Goal: Information Seeking & Learning: Find specific fact

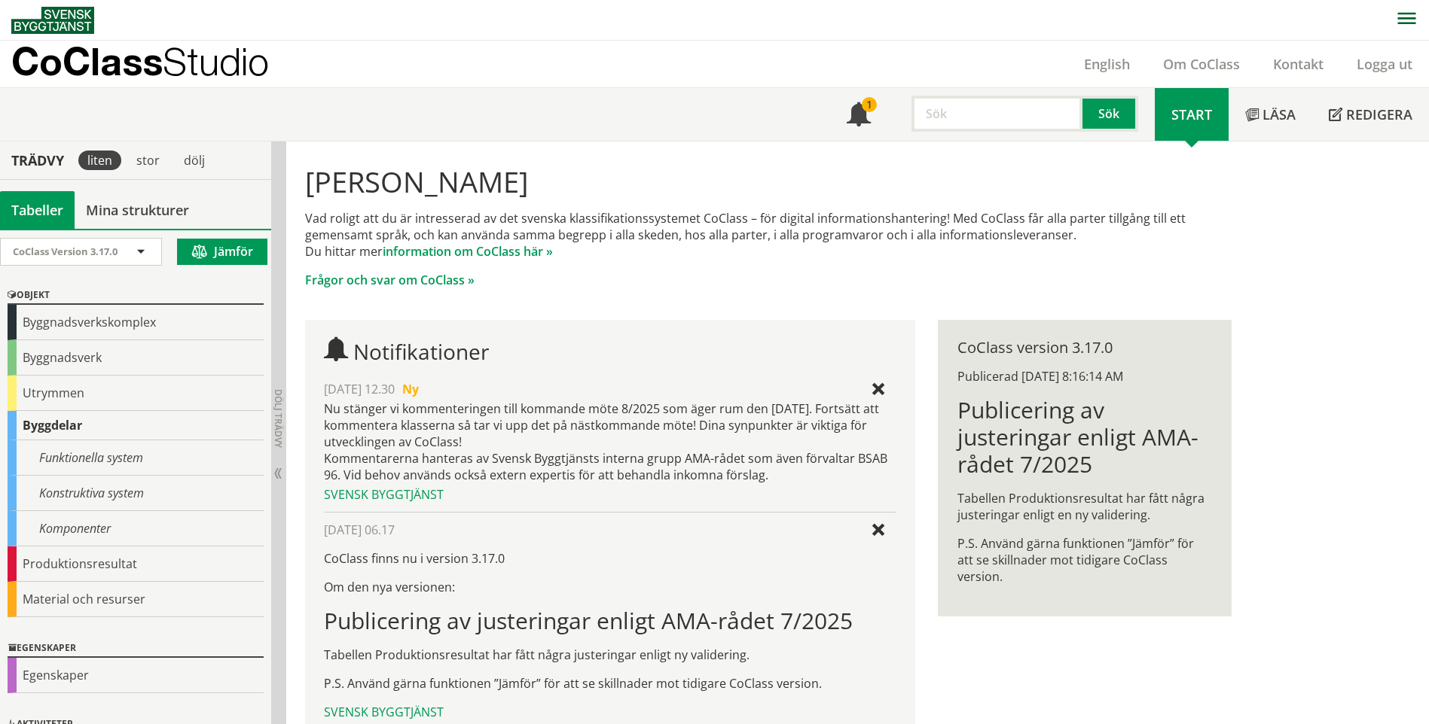
click at [973, 122] on input "text" at bounding box center [996, 114] width 171 height 36
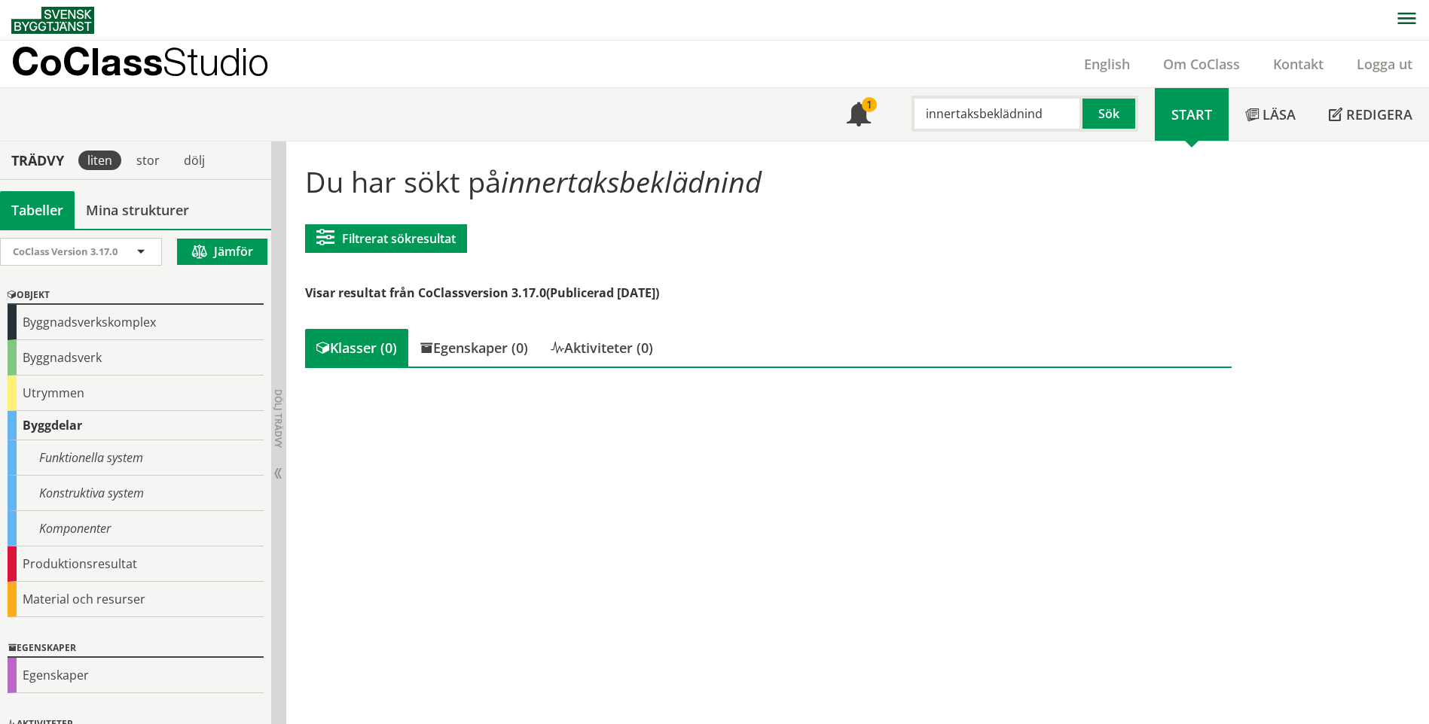
click at [1044, 121] on input "innertaksbeklädnind" at bounding box center [996, 114] width 171 height 36
click at [1005, 141] on div "innertaksbeklädnad" at bounding box center [993, 145] width 157 height 23
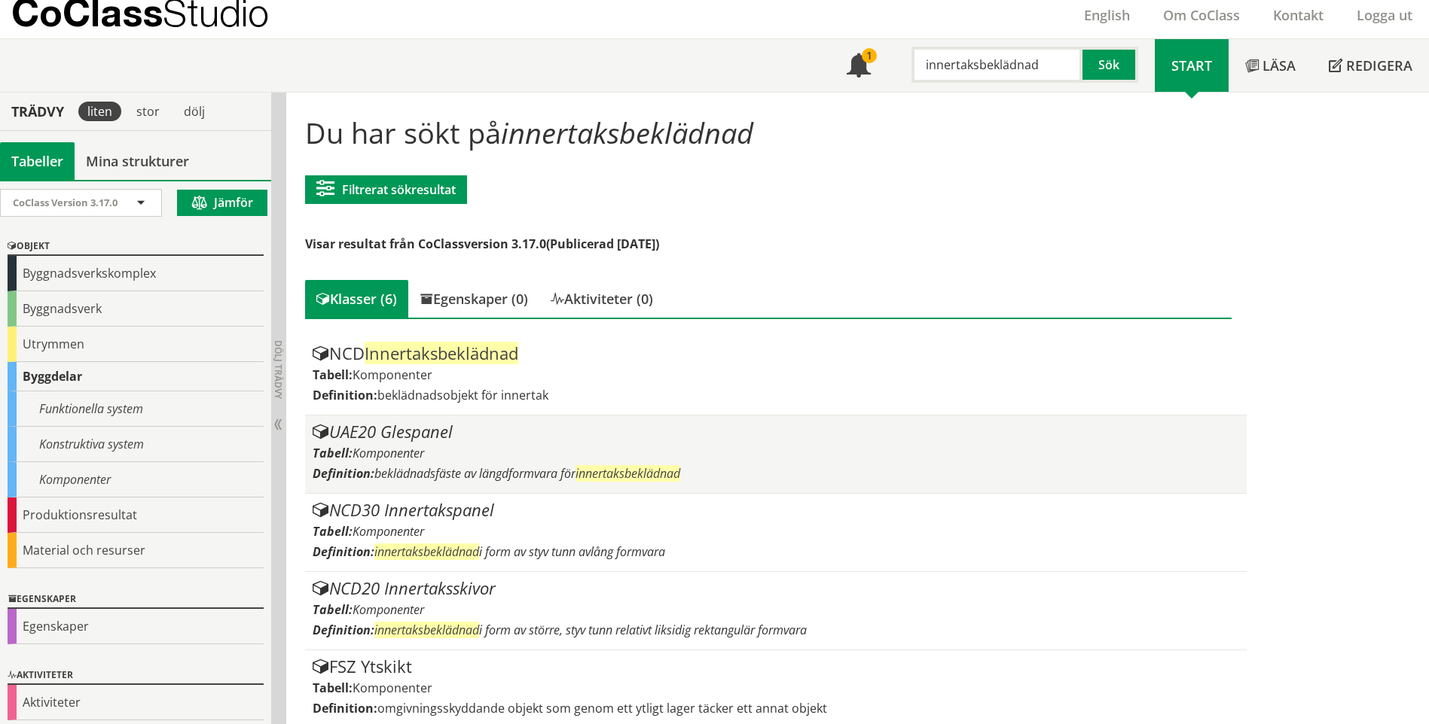
scroll to position [75, 0]
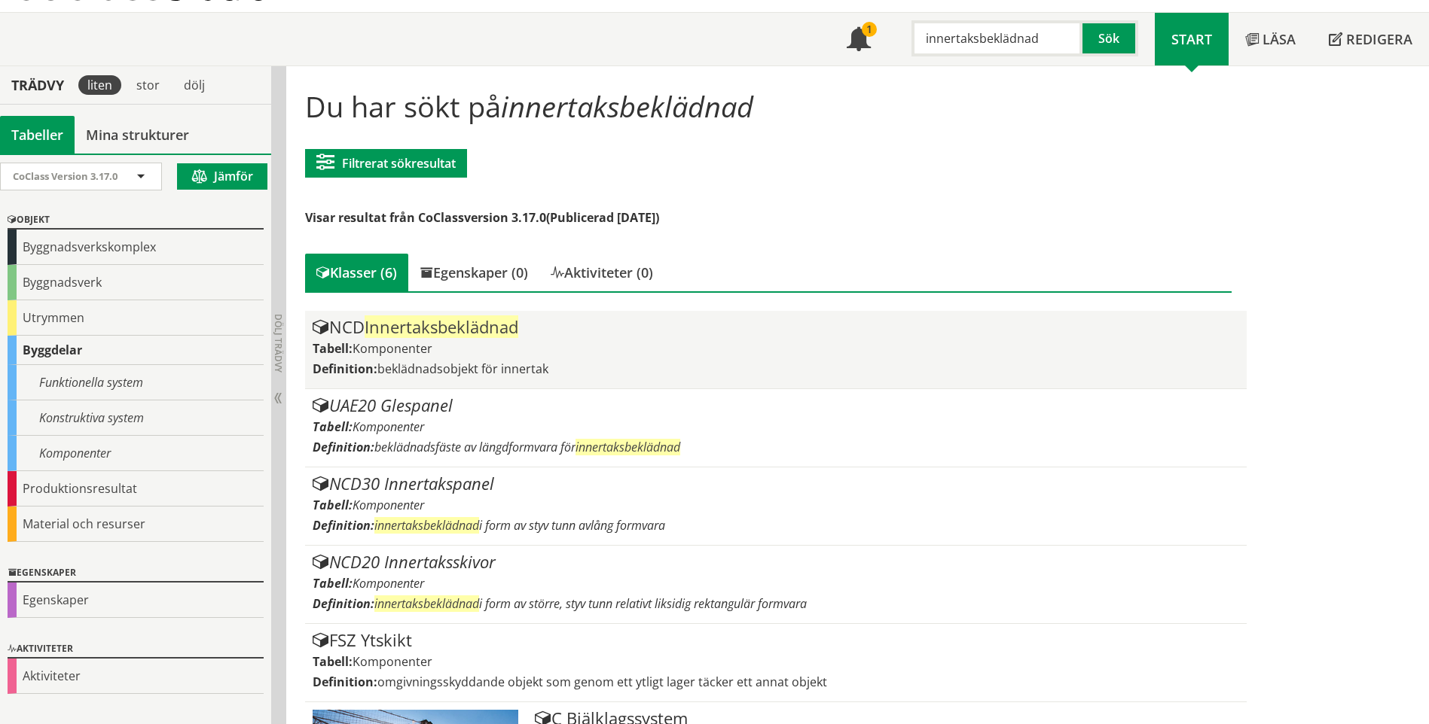
type input "innertaksbeklädnad"
click at [523, 357] on div "NCD Innertaksbeklädnad Tabell: Komponenter Definition: beklädnadsobjekt för inn…" at bounding box center [776, 350] width 926 height 63
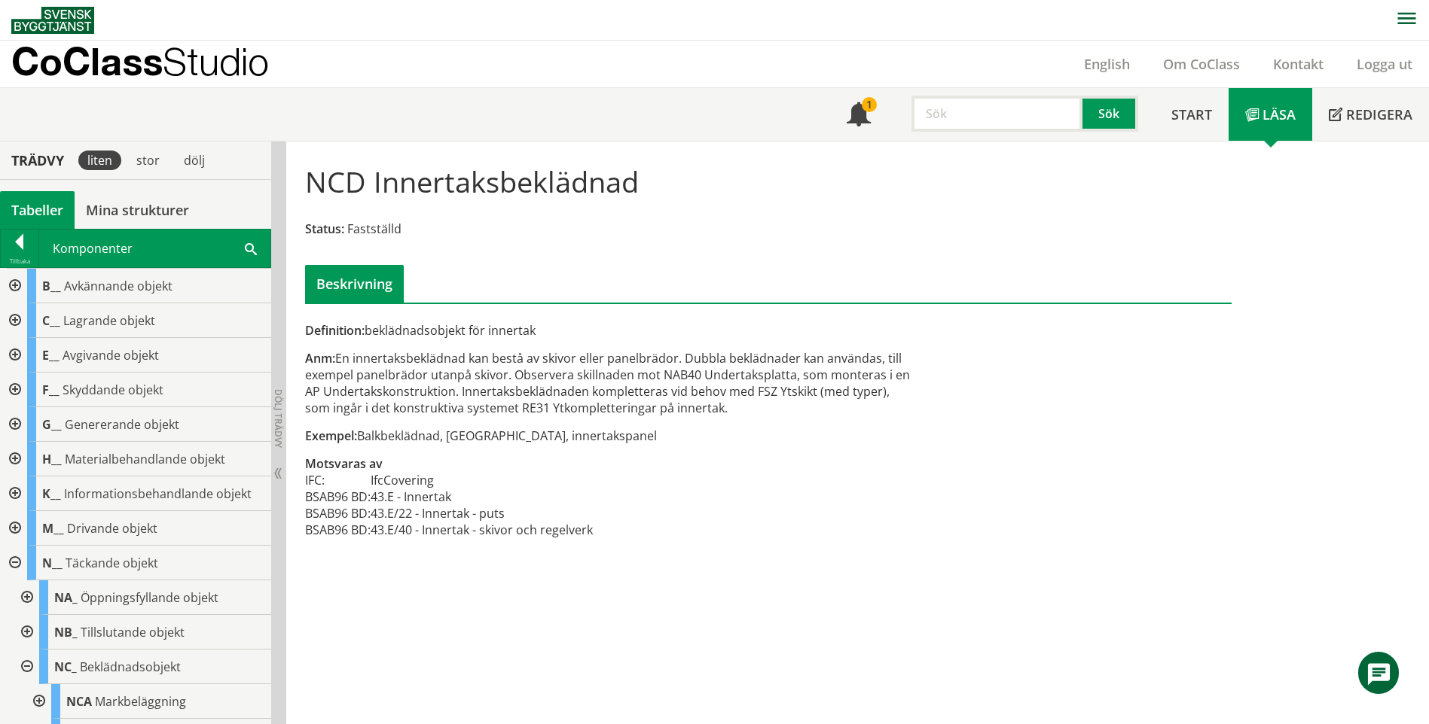
scroll to position [1, 0]
click at [990, 106] on input "text" at bounding box center [996, 113] width 171 height 36
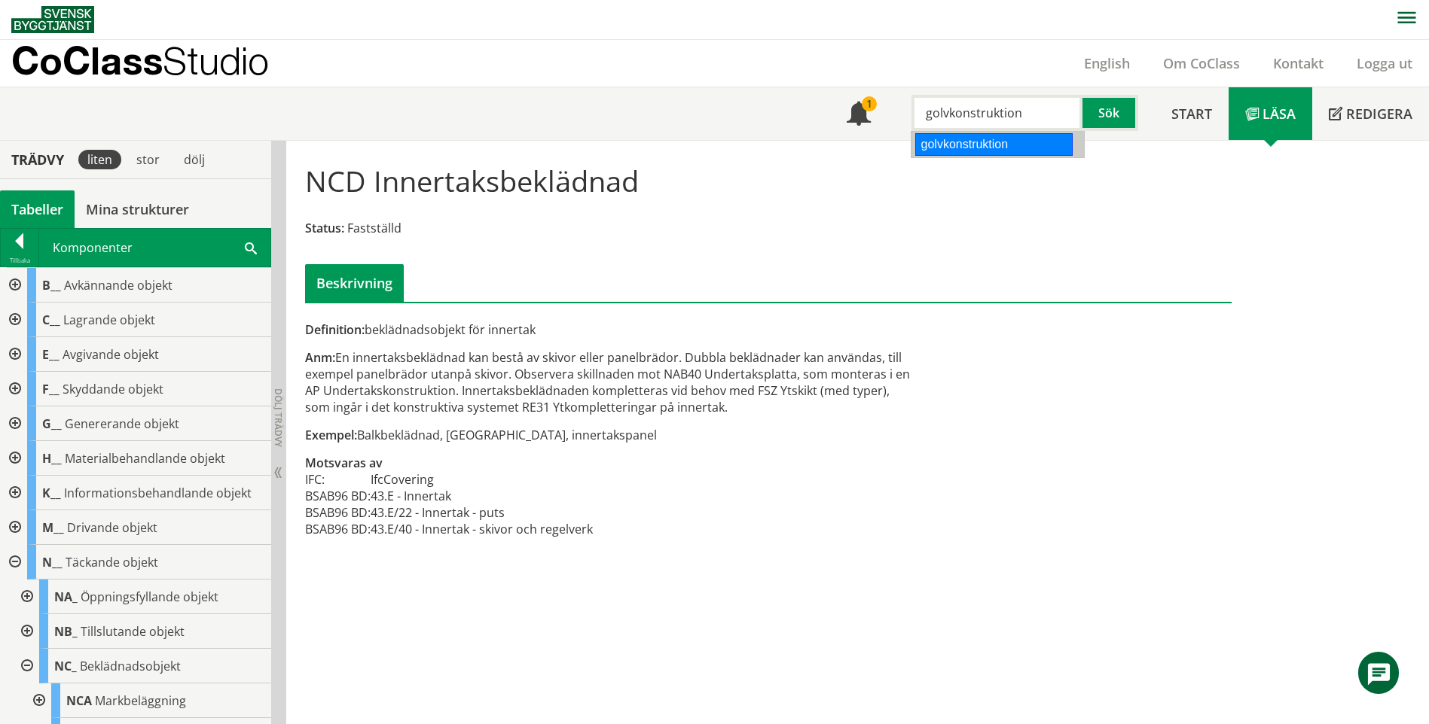
click at [1033, 139] on div "golvkonstruktion" at bounding box center [993, 144] width 157 height 23
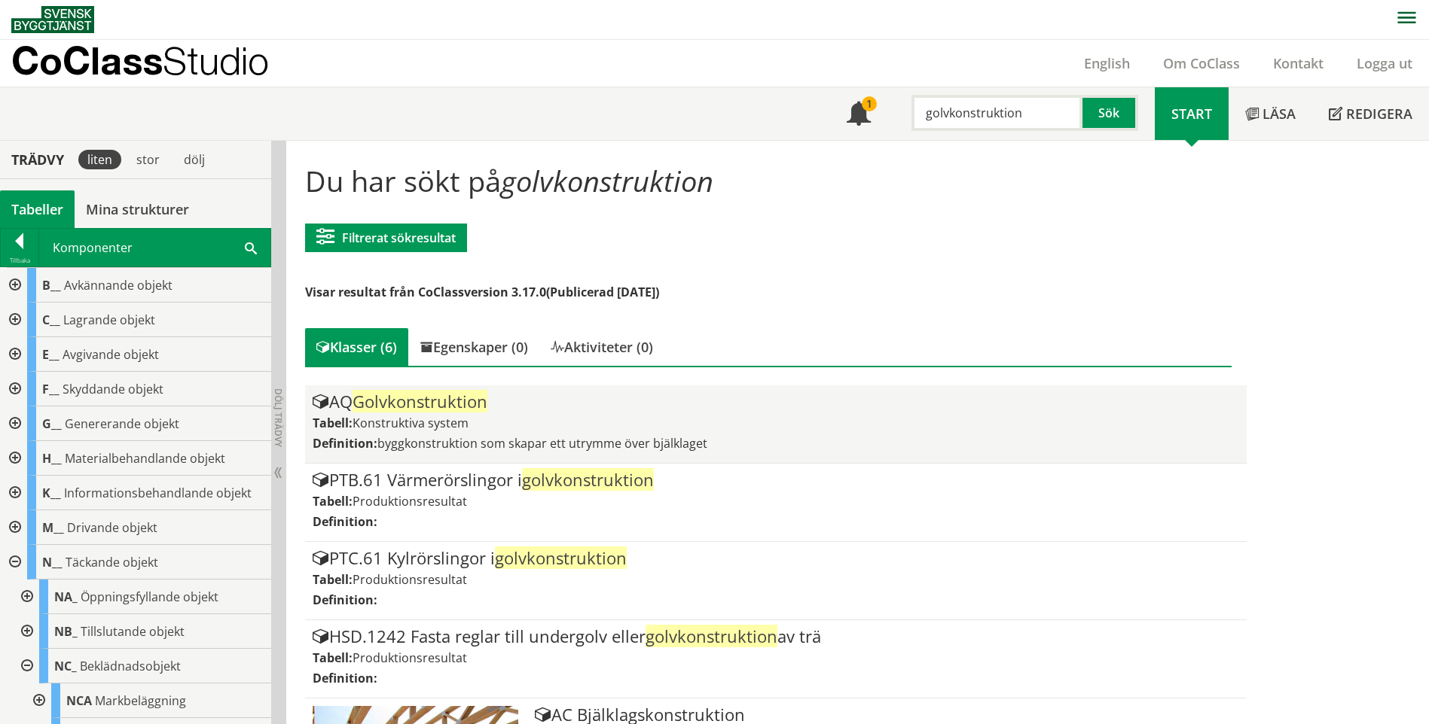
type input "golvkonstruktion"
click at [430, 399] on span "Golvkonstruktion" at bounding box center [419, 401] width 135 height 23
click at [916, 432] on div "AQ Golvkonstruktion Tabell: Konstruktiva system Definition: byggkonstruktion so…" at bounding box center [776, 424] width 926 height 63
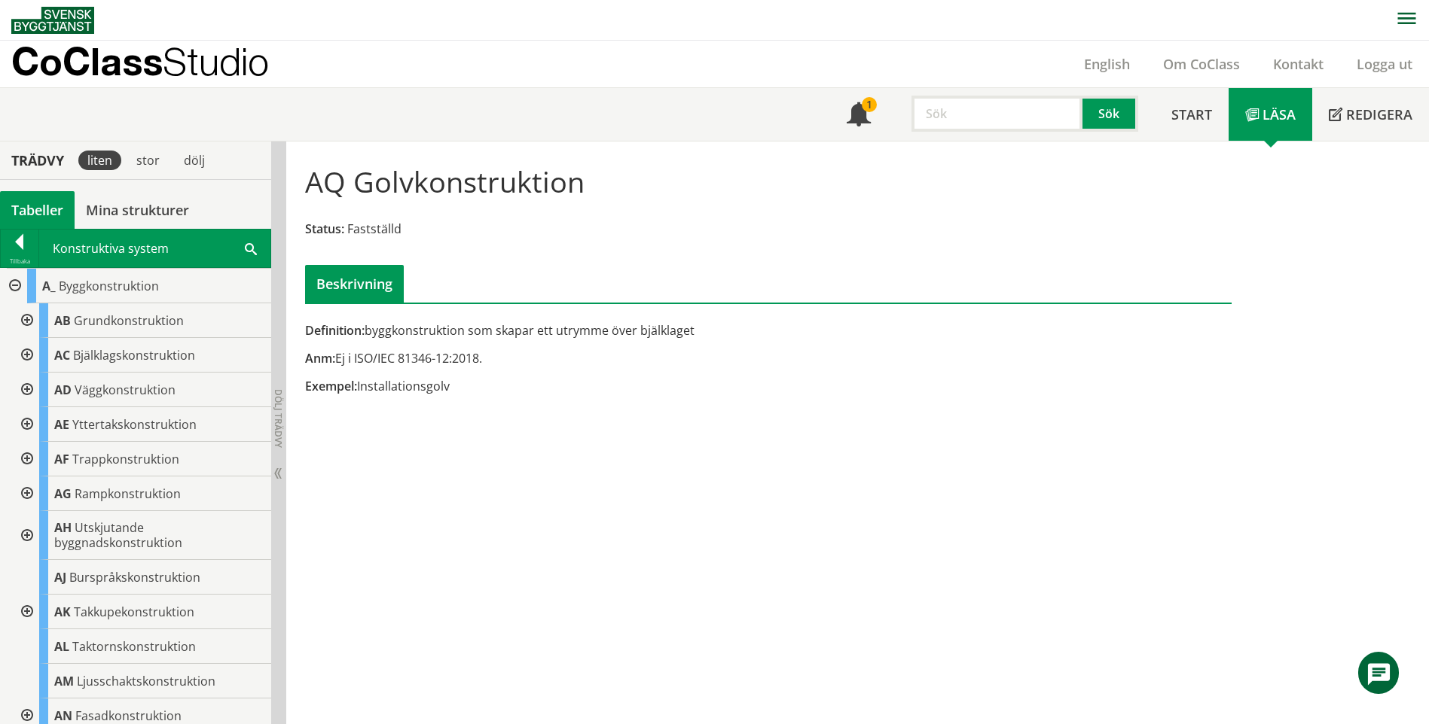
click at [1010, 114] on input "text" at bounding box center [996, 114] width 171 height 36
type input "fönsterlucka"
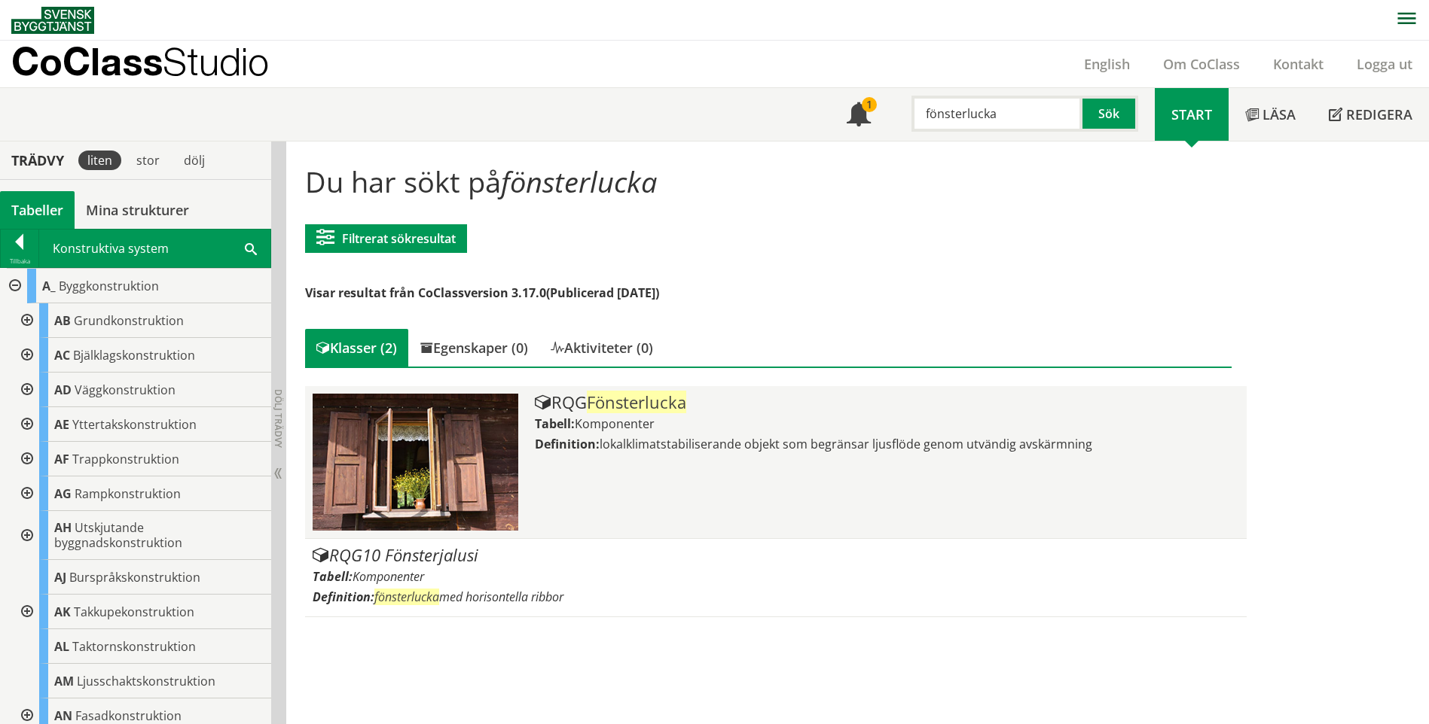
click at [717, 496] on div "RQG Fönsterlucka Tabell: Komponenter Definition: lokalklimatstabiliserande obje…" at bounding box center [886, 462] width 703 height 137
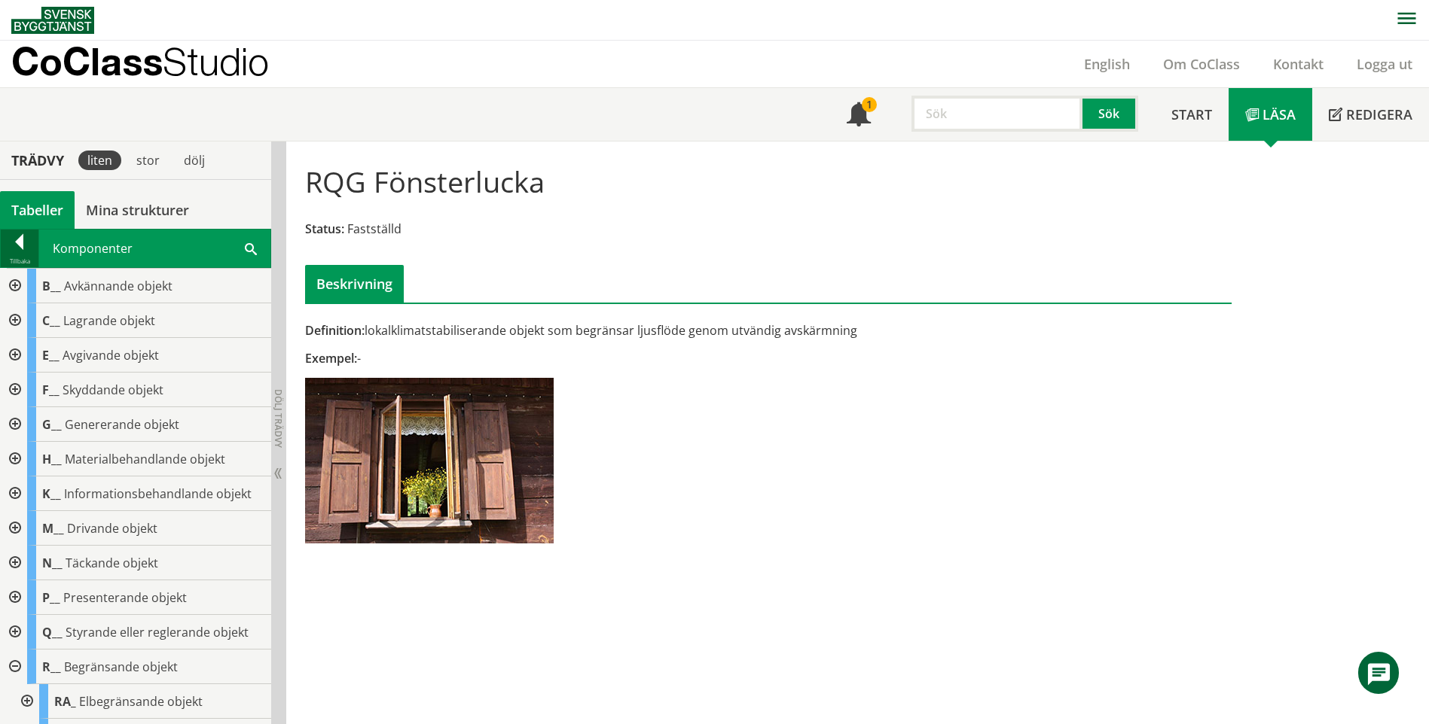
click at [28, 250] on div at bounding box center [20, 244] width 38 height 21
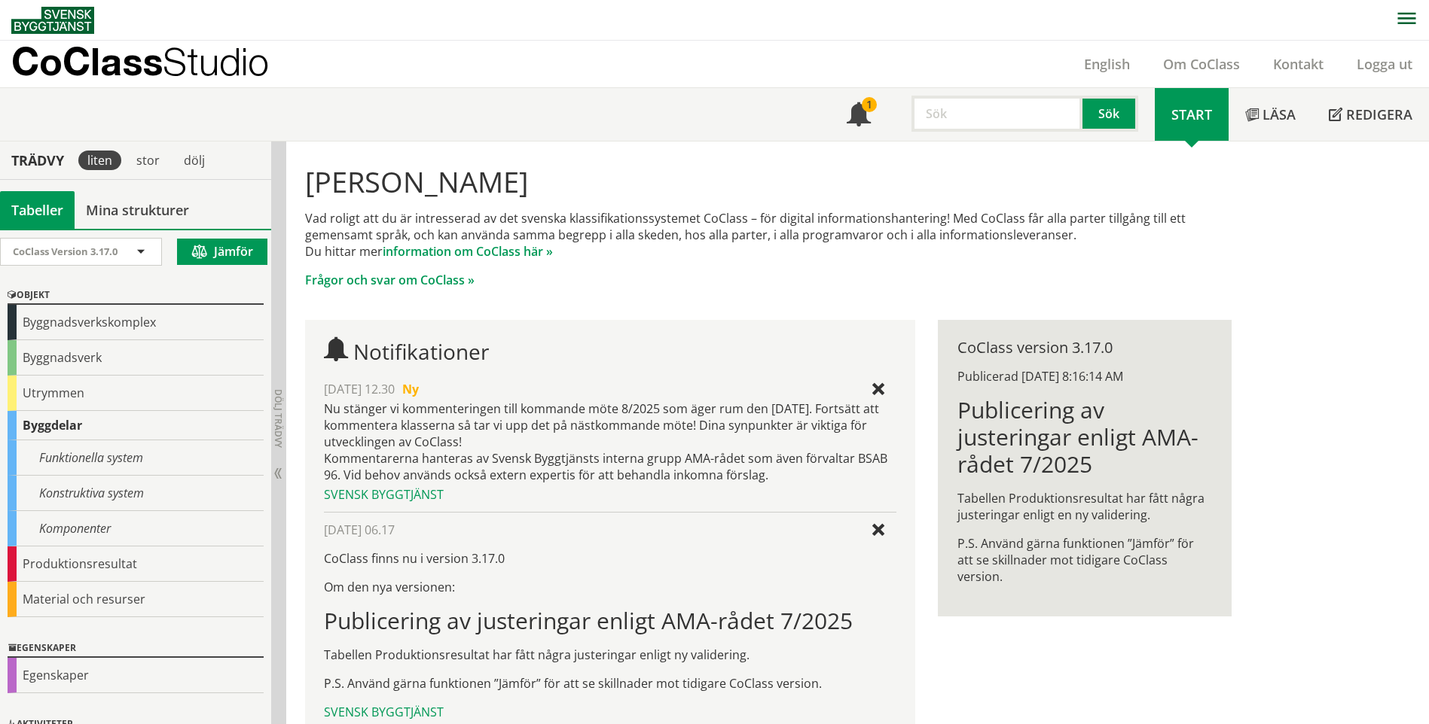
click at [955, 123] on input "text" at bounding box center [996, 114] width 171 height 36
type input "JD"
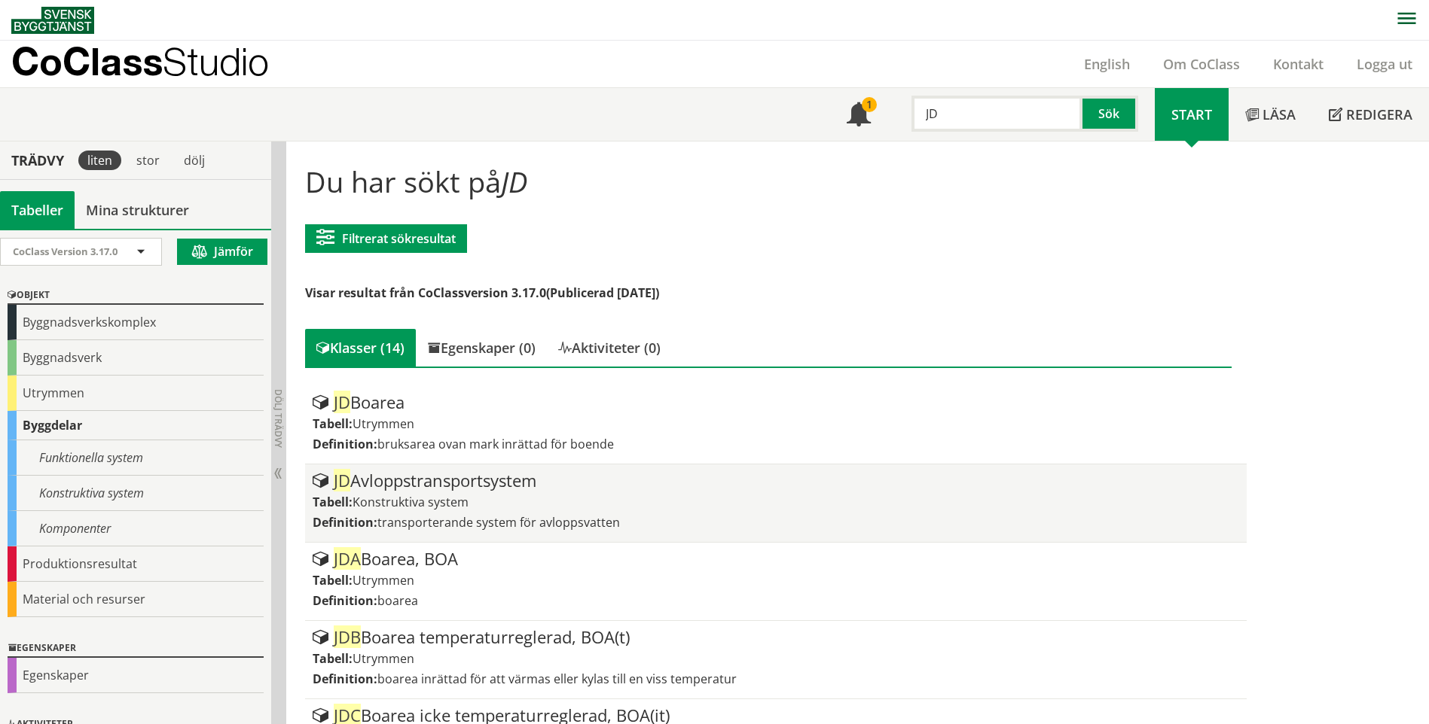
click at [525, 523] on span "transporterande system för avloppsvatten" at bounding box center [498, 522] width 243 height 17
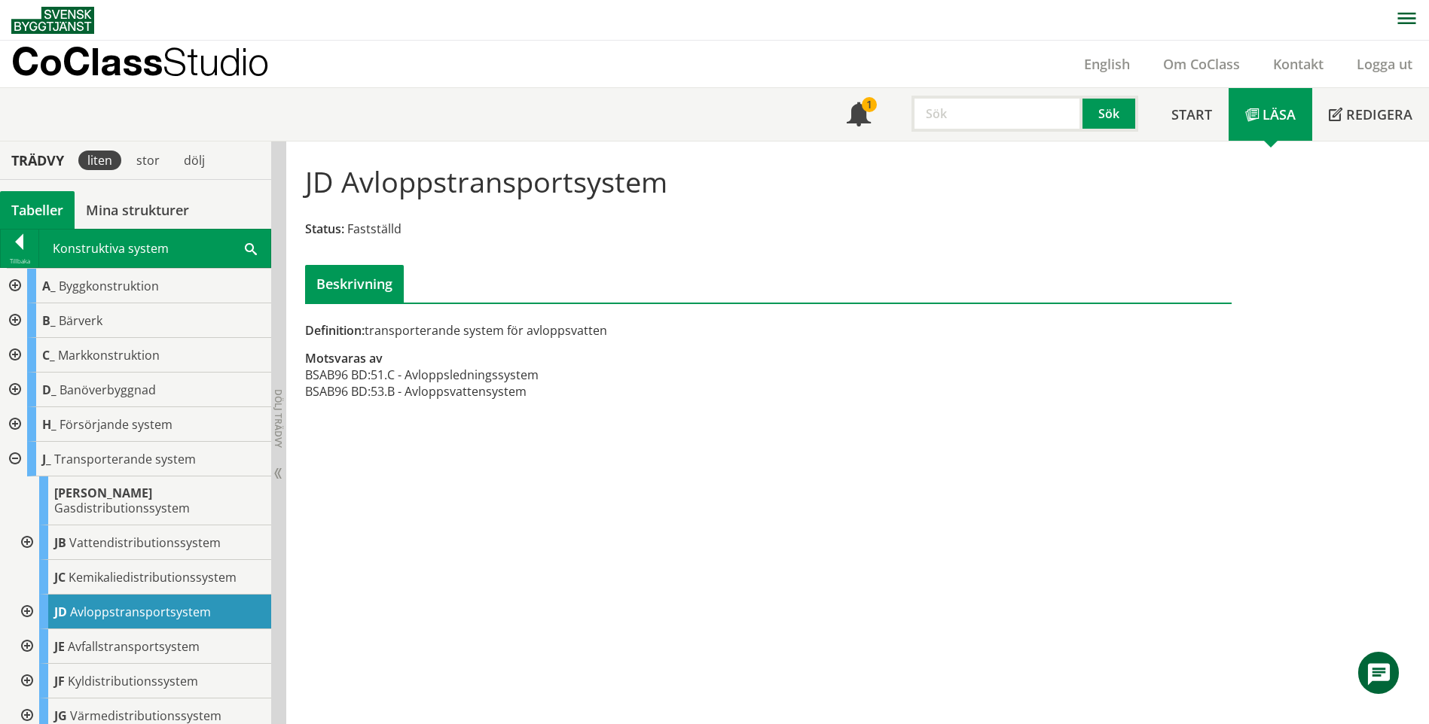
scroll to position [1, 0]
